Goal: Check status: Check status

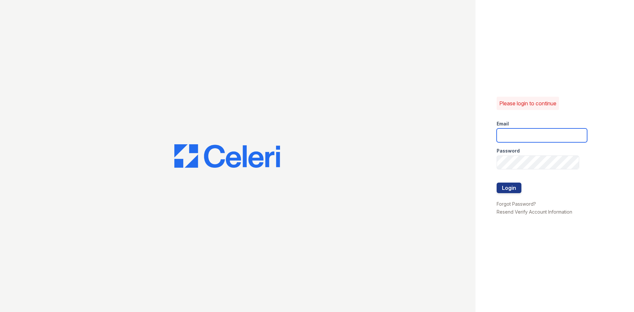
click at [520, 136] on input "email" at bounding box center [541, 135] width 90 height 14
type input "[EMAIL_ADDRESS][DOMAIN_NAME]"
click at [496, 183] on button "Login" at bounding box center [508, 188] width 25 height 11
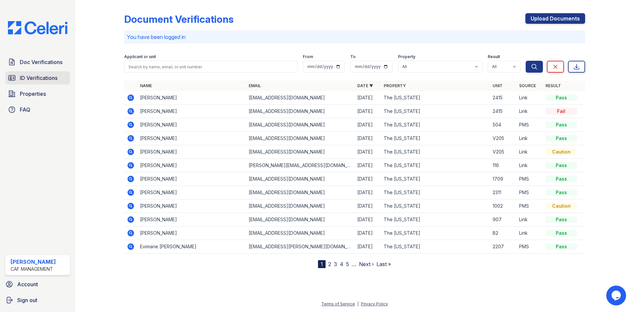
click at [40, 77] on span "ID Verifications" at bounding box center [39, 78] width 38 height 8
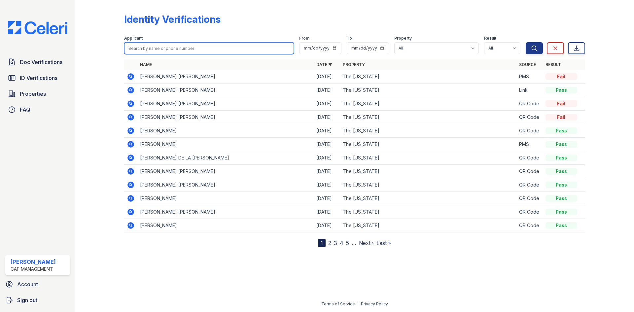
drag, startPoint x: 187, startPoint y: 47, endPoint x: 191, endPoint y: 47, distance: 4.0
click at [187, 47] on input "search" at bounding box center [209, 48] width 170 height 12
type input "Milbern"
click at [525, 42] on button "Search" at bounding box center [533, 48] width 17 height 12
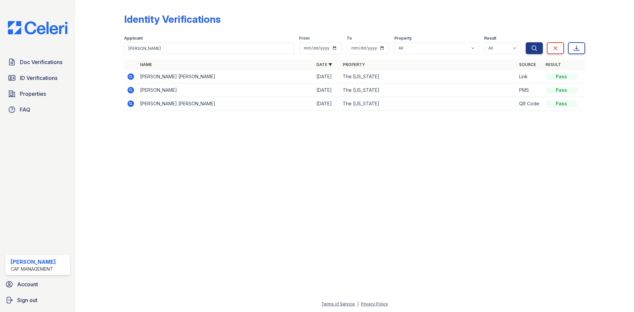
click at [131, 76] on icon at bounding box center [130, 76] width 2 height 2
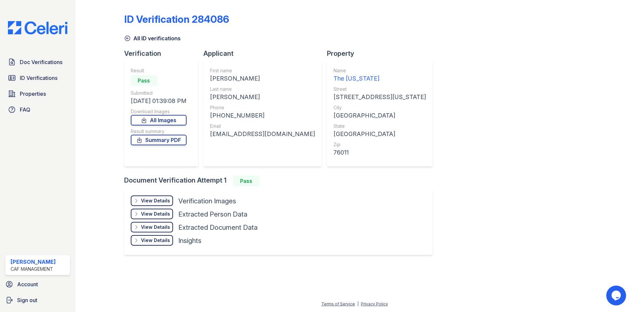
click at [156, 200] on div "View Details" at bounding box center [155, 200] width 29 height 7
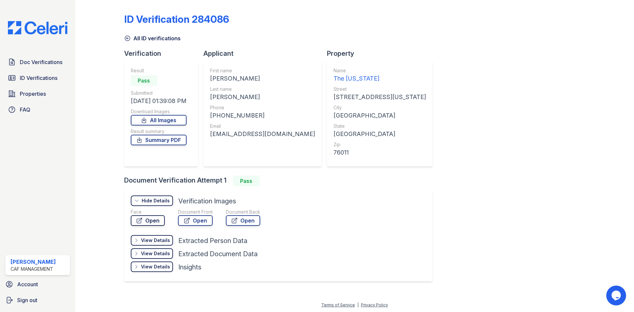
click at [152, 221] on link "Open" at bounding box center [148, 220] width 34 height 11
click at [203, 222] on link "Open" at bounding box center [195, 220] width 35 height 11
click at [44, 73] on link "ID Verifications" at bounding box center [37, 77] width 65 height 13
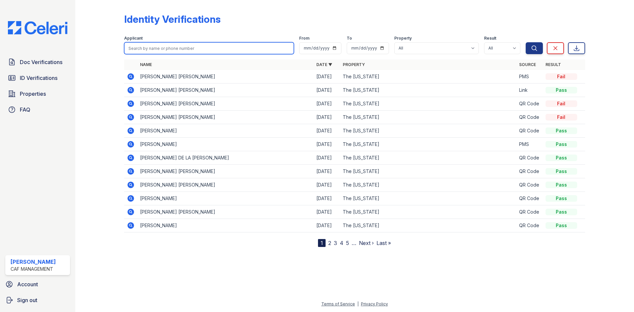
click at [190, 46] on input "search" at bounding box center [209, 48] width 170 height 12
type input "Harris"
click at [525, 42] on button "Search" at bounding box center [533, 48] width 17 height 12
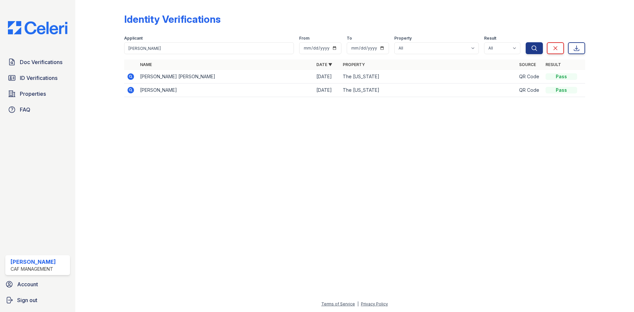
click at [131, 75] on icon at bounding box center [131, 77] width 8 height 8
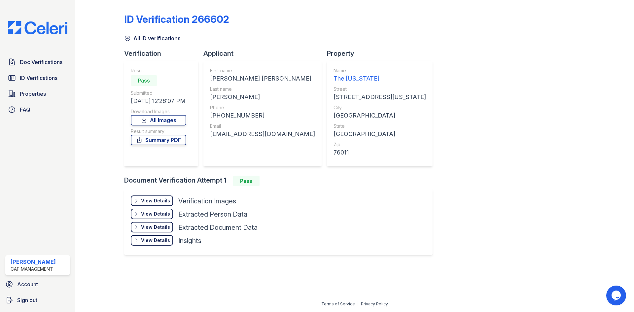
click at [152, 202] on div "View Details" at bounding box center [155, 200] width 29 height 7
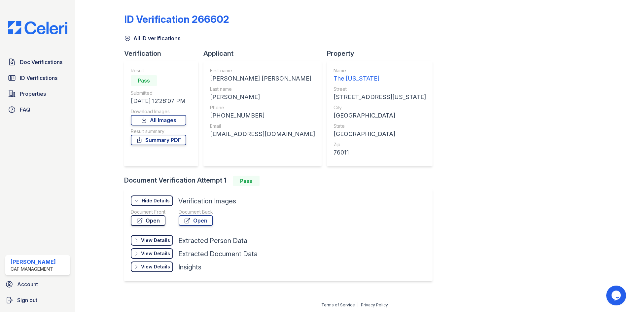
click at [156, 221] on link "Open" at bounding box center [148, 220] width 35 height 11
click at [30, 32] on img at bounding box center [38, 27] width 70 height 13
